Goal: Task Accomplishment & Management: Complete application form

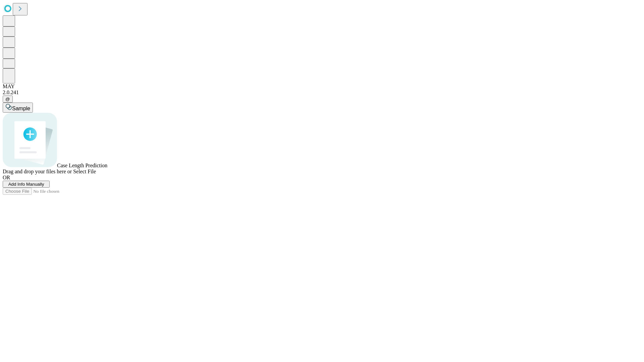
click at [44, 187] on span "Add Info Manually" at bounding box center [26, 184] width 36 height 5
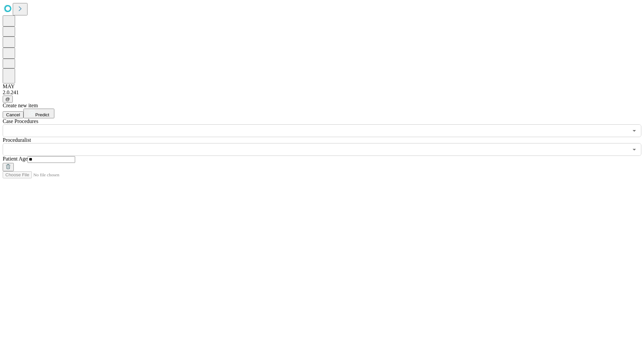
type input "**"
click at [327, 143] on input "text" at bounding box center [316, 149] width 626 height 13
